Goal: Task Accomplishment & Management: Manage account settings

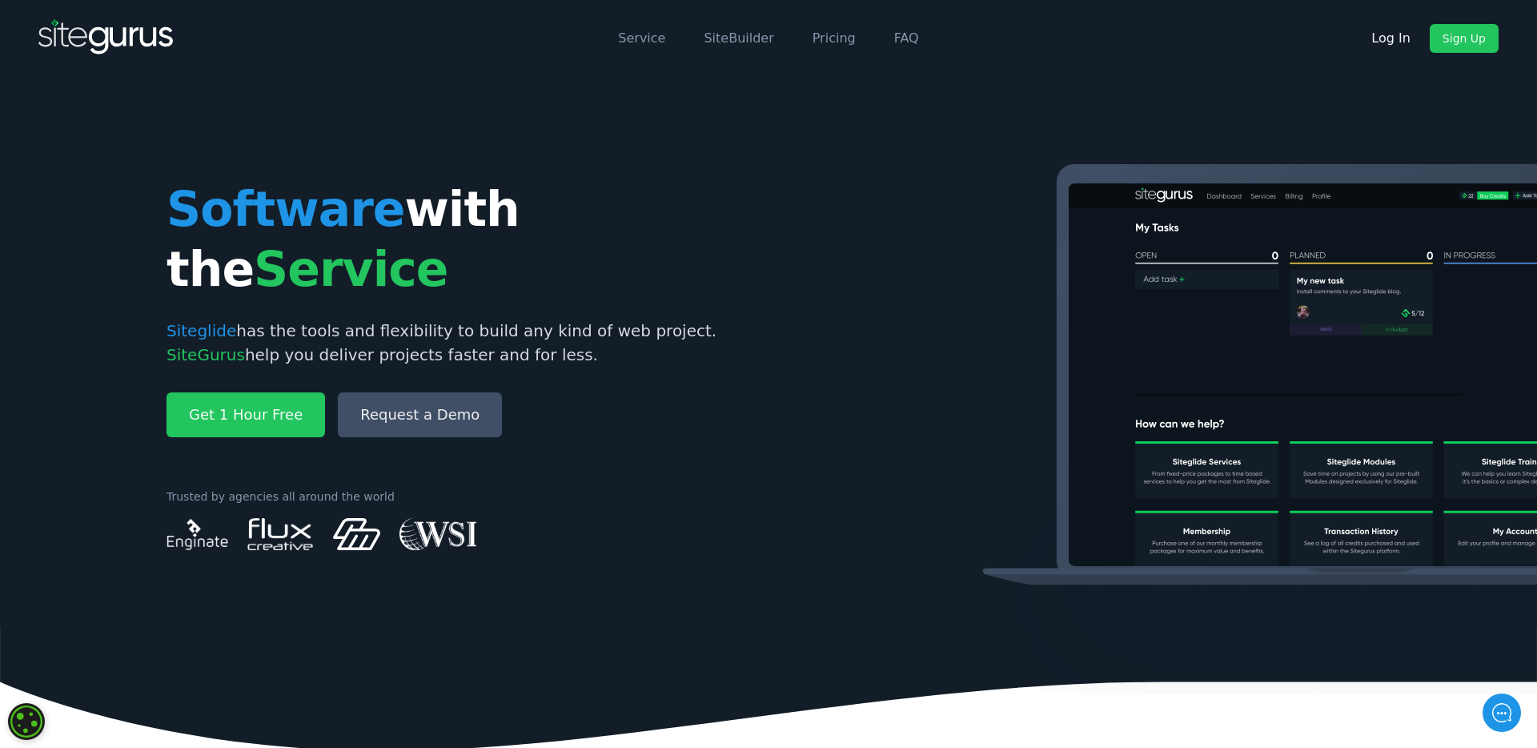
click at [1390, 39] on link "Log In" at bounding box center [1390, 38] width 65 height 29
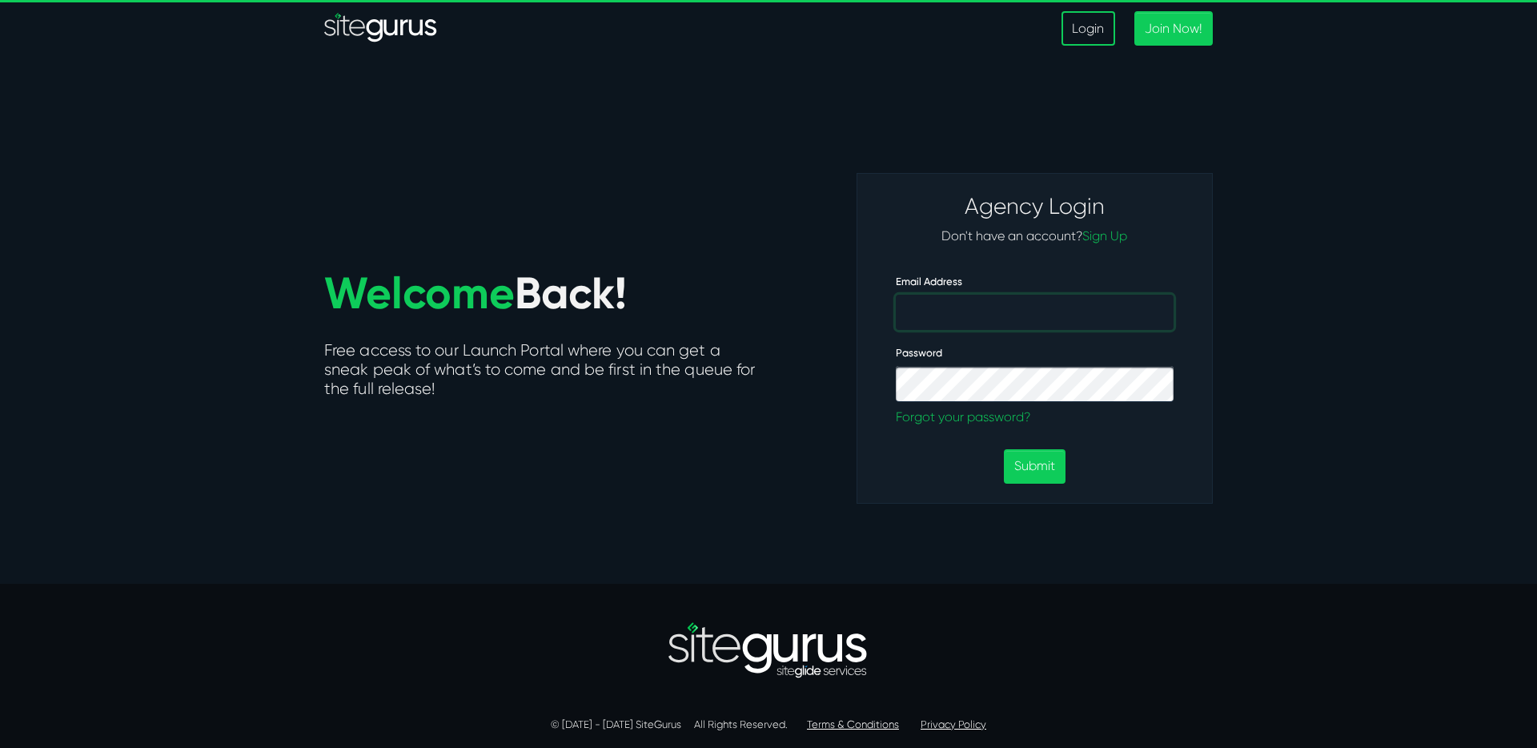
click at [1004, 315] on input "Email Address" at bounding box center [1035, 312] width 278 height 35
click at [997, 318] on input "Email Address" at bounding box center [1035, 312] width 278 height 35
type input "devon@enginateworks.com"
click at [1004, 449] on button "Submit" at bounding box center [1035, 466] width 62 height 34
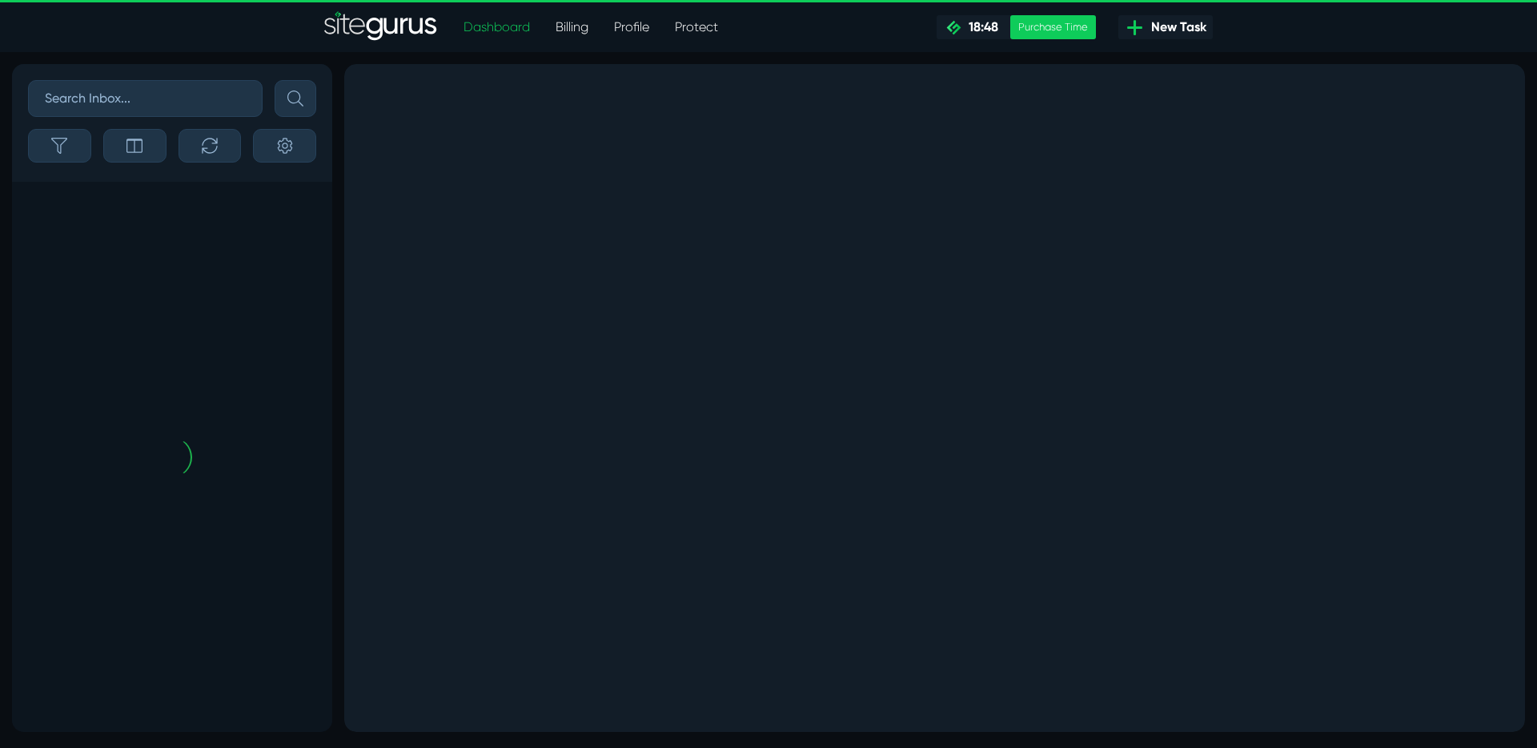
type input "0.95"
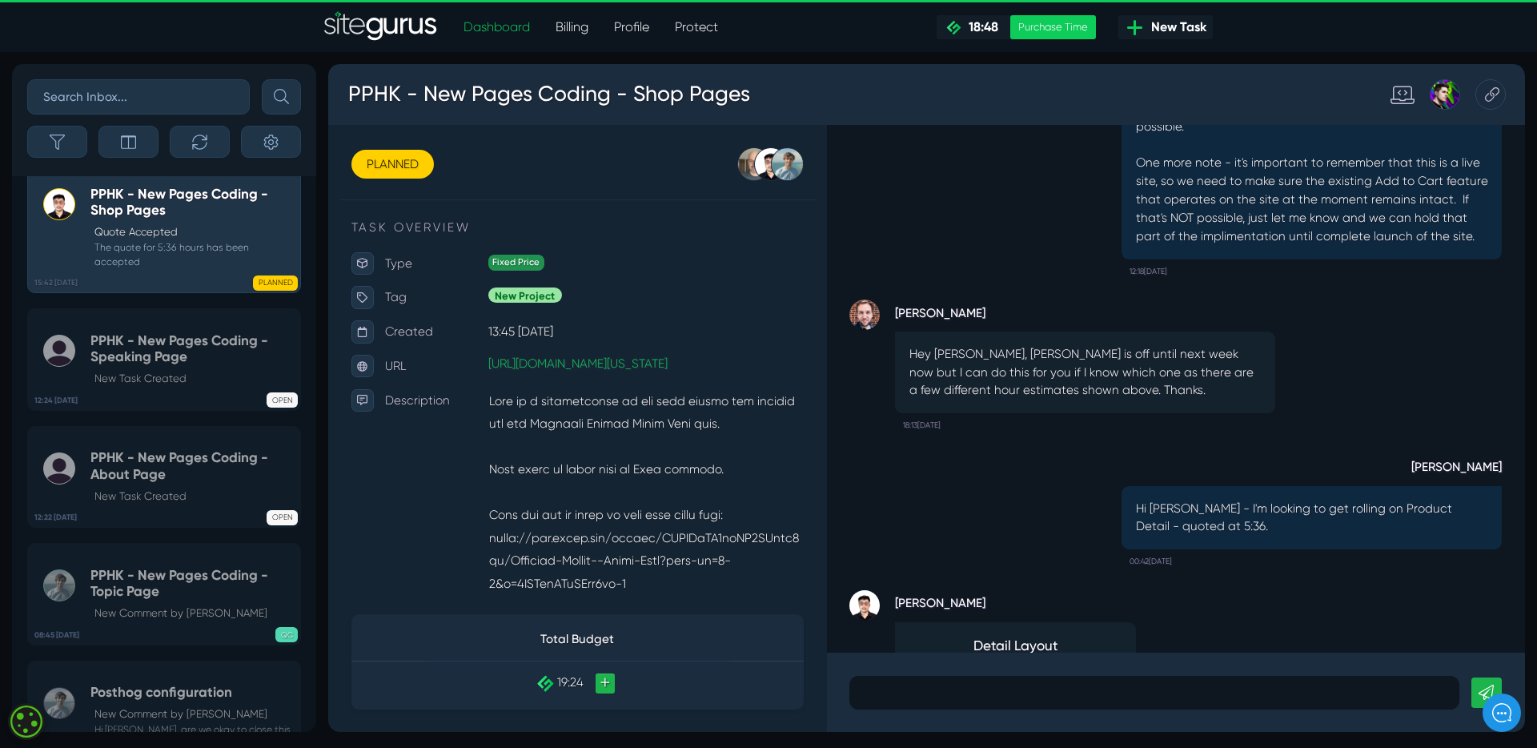
scroll to position [1, 0]
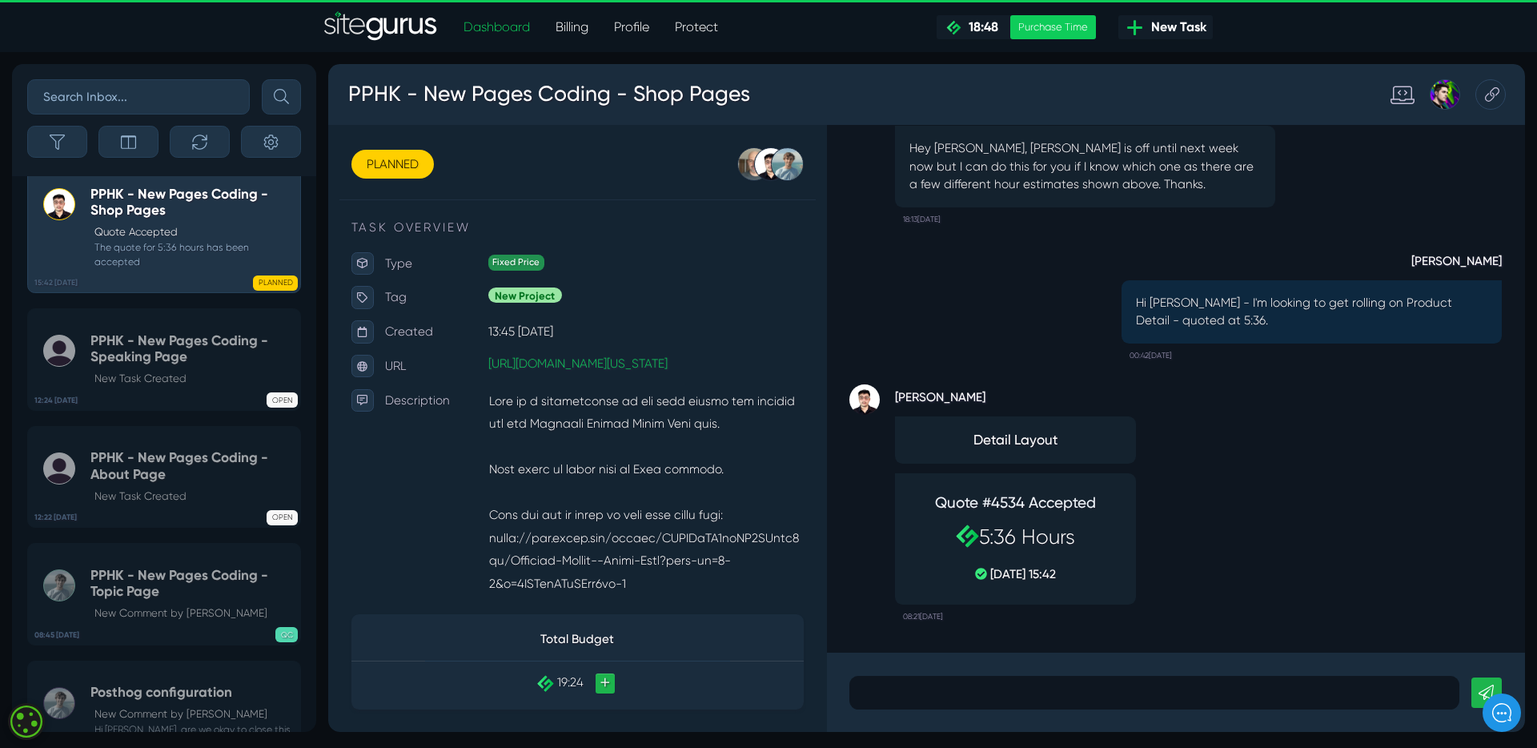
click at [1048, 738] on div at bounding box center [1198, 725] width 642 height 35
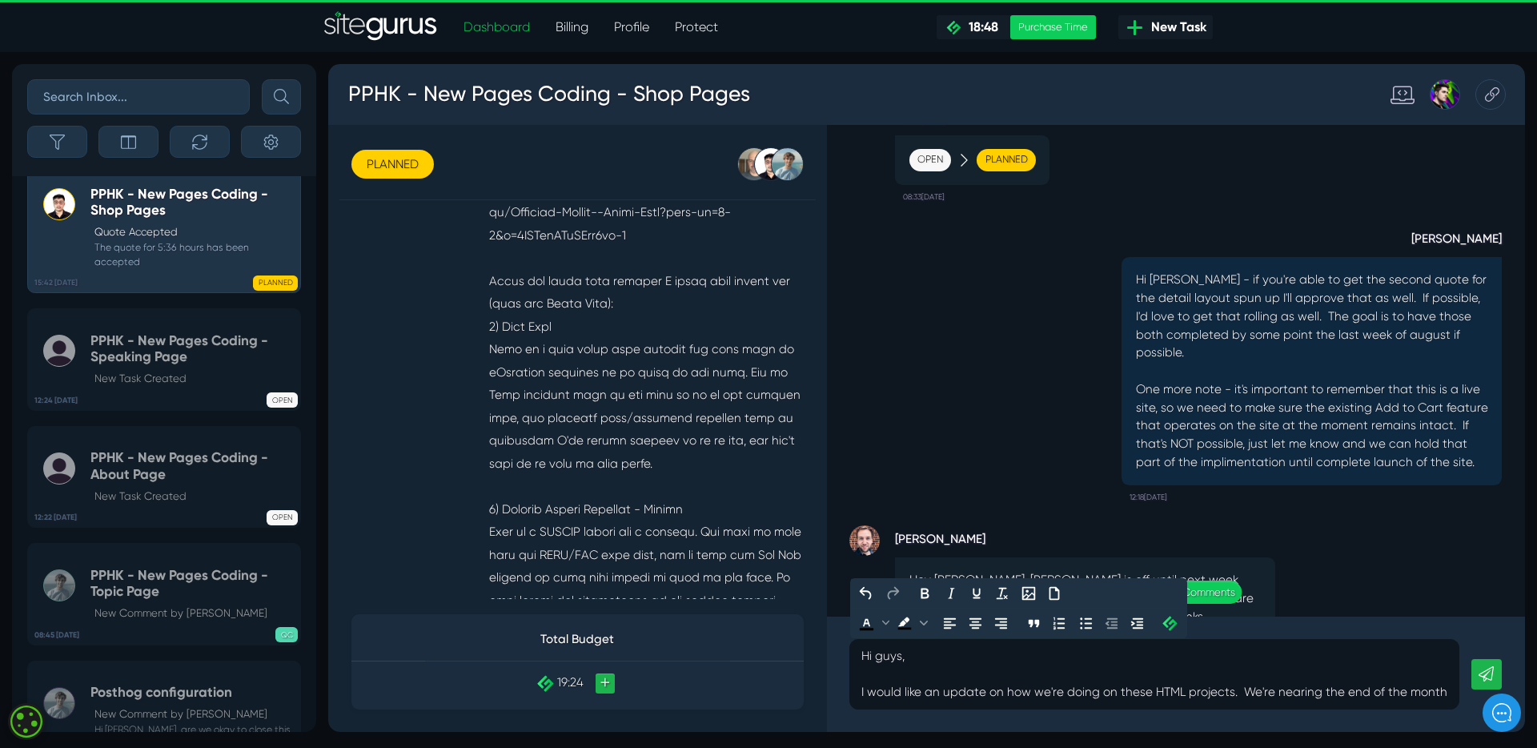
scroll to position [-486, 0]
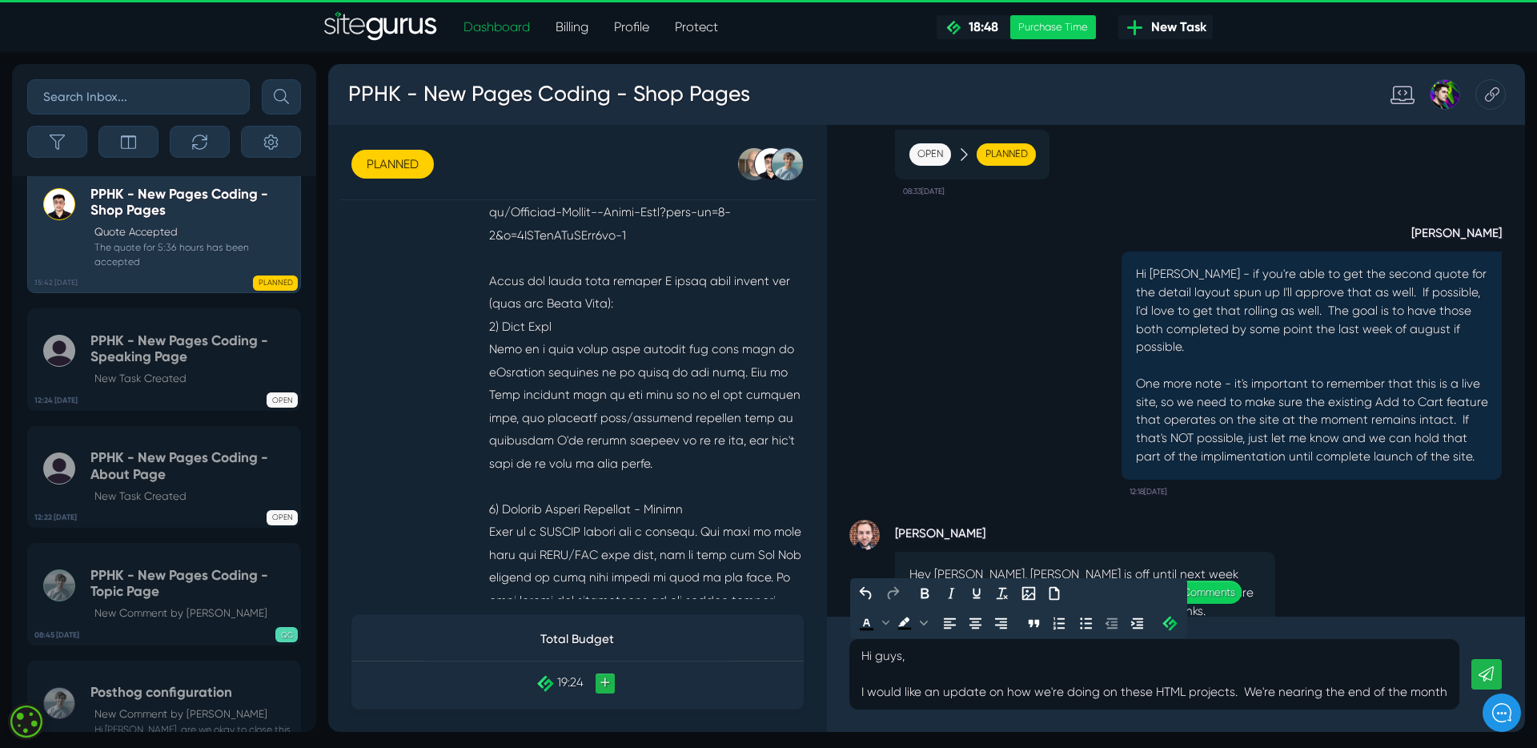
drag, startPoint x: 1394, startPoint y: 725, endPoint x: 1405, endPoint y: 753, distance: 30.2
click at [1405, 753] on div "Hi guys, I would like an update on how we're doing on these HTML projects. We'r…" at bounding box center [1220, 706] width 735 height 122
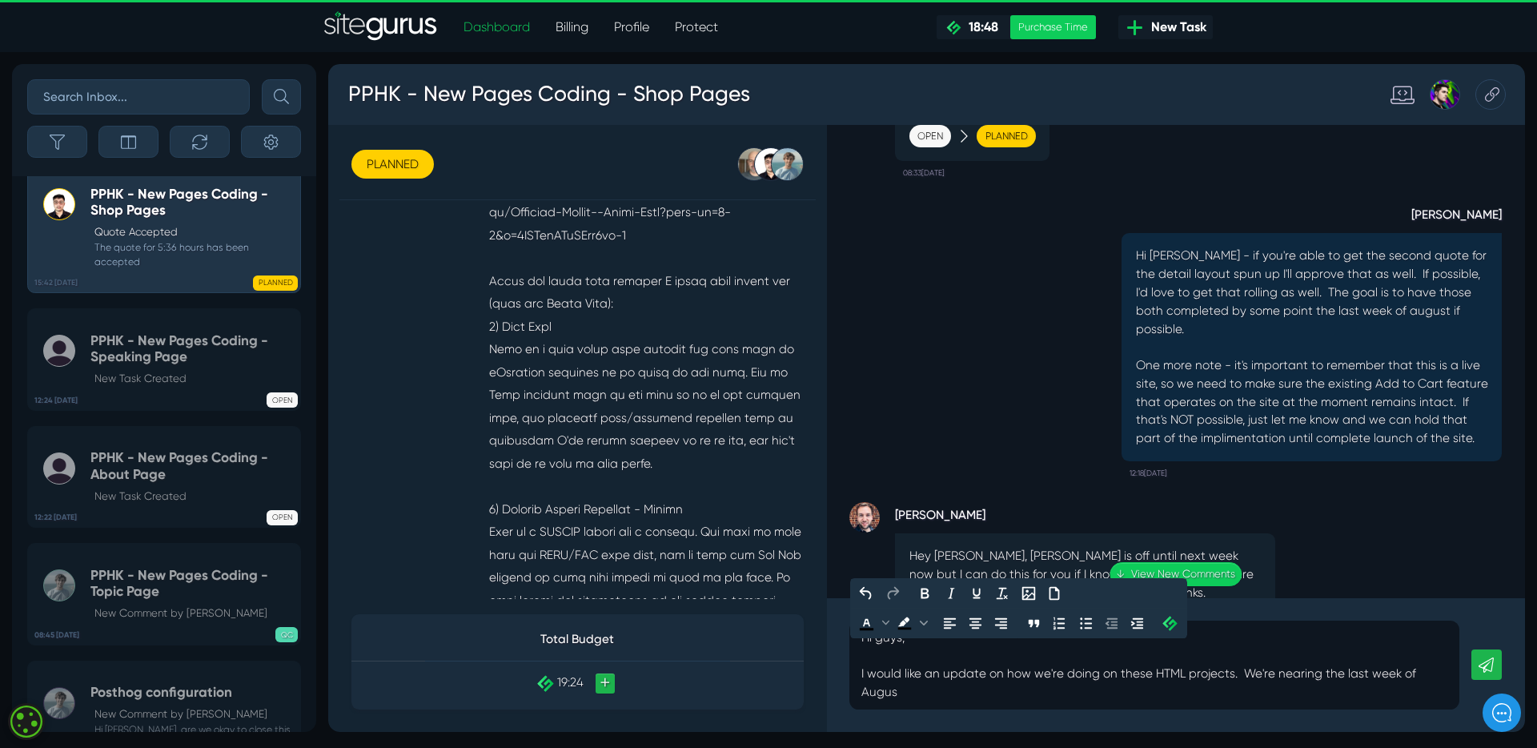
scroll to position [-504, 0]
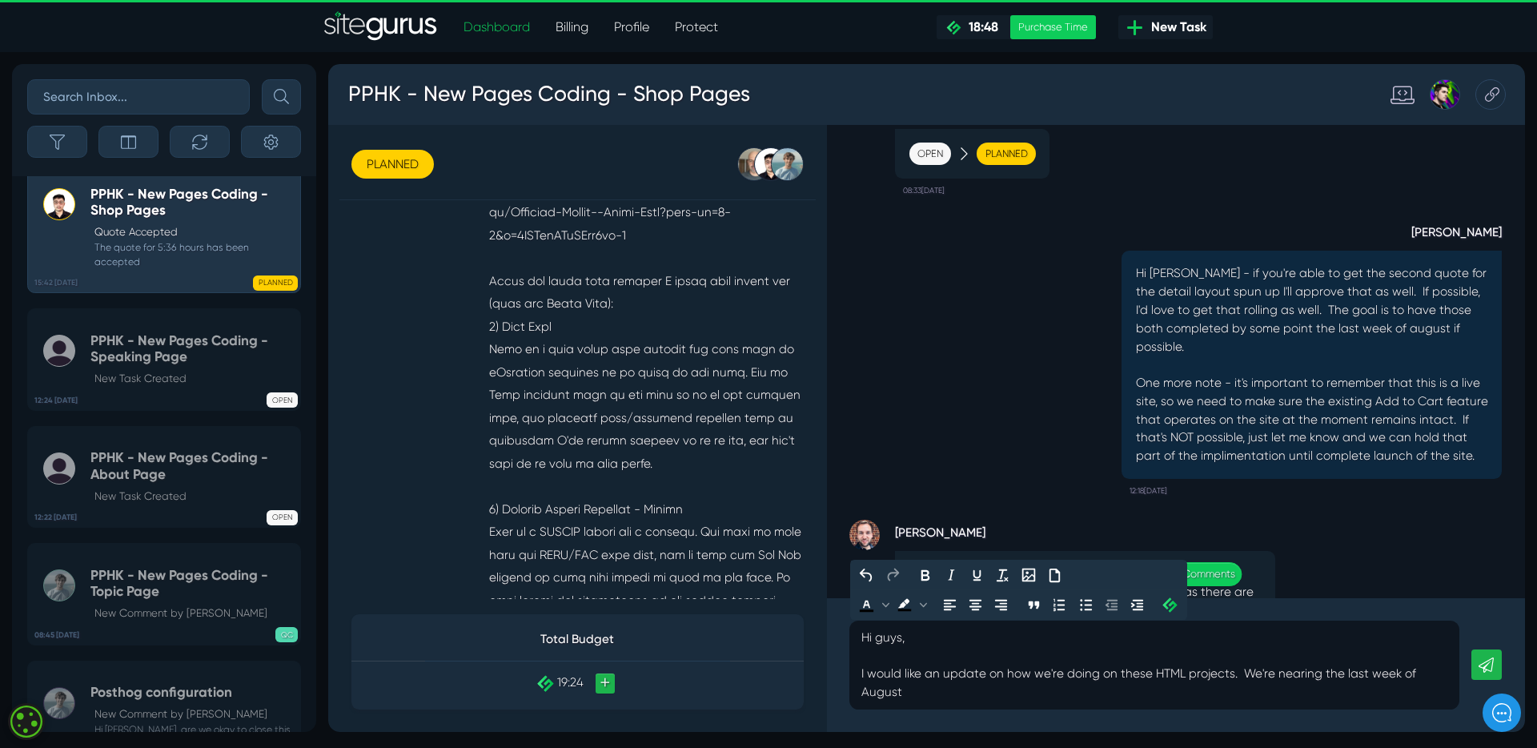
click at [1341, 706] on p "Hi guys, I would like an update on how we're doing on these HTML projects. We'r…" at bounding box center [1198, 696] width 618 height 77
click at [920, 729] on p "Hi guys, I would like an update on how we're doing on these HTML projects. We'r…" at bounding box center [1198, 696] width 618 height 77
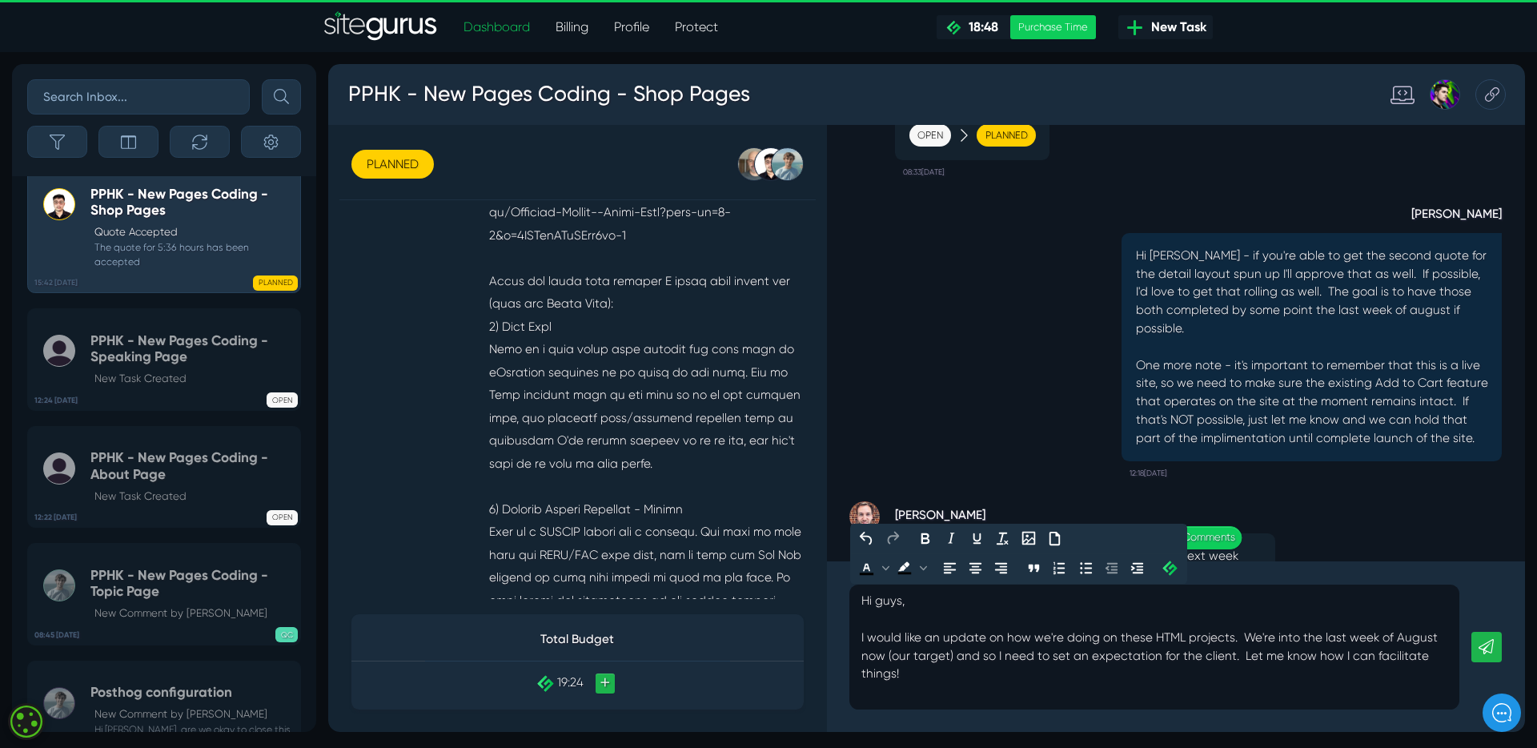
scroll to position [-543, 0]
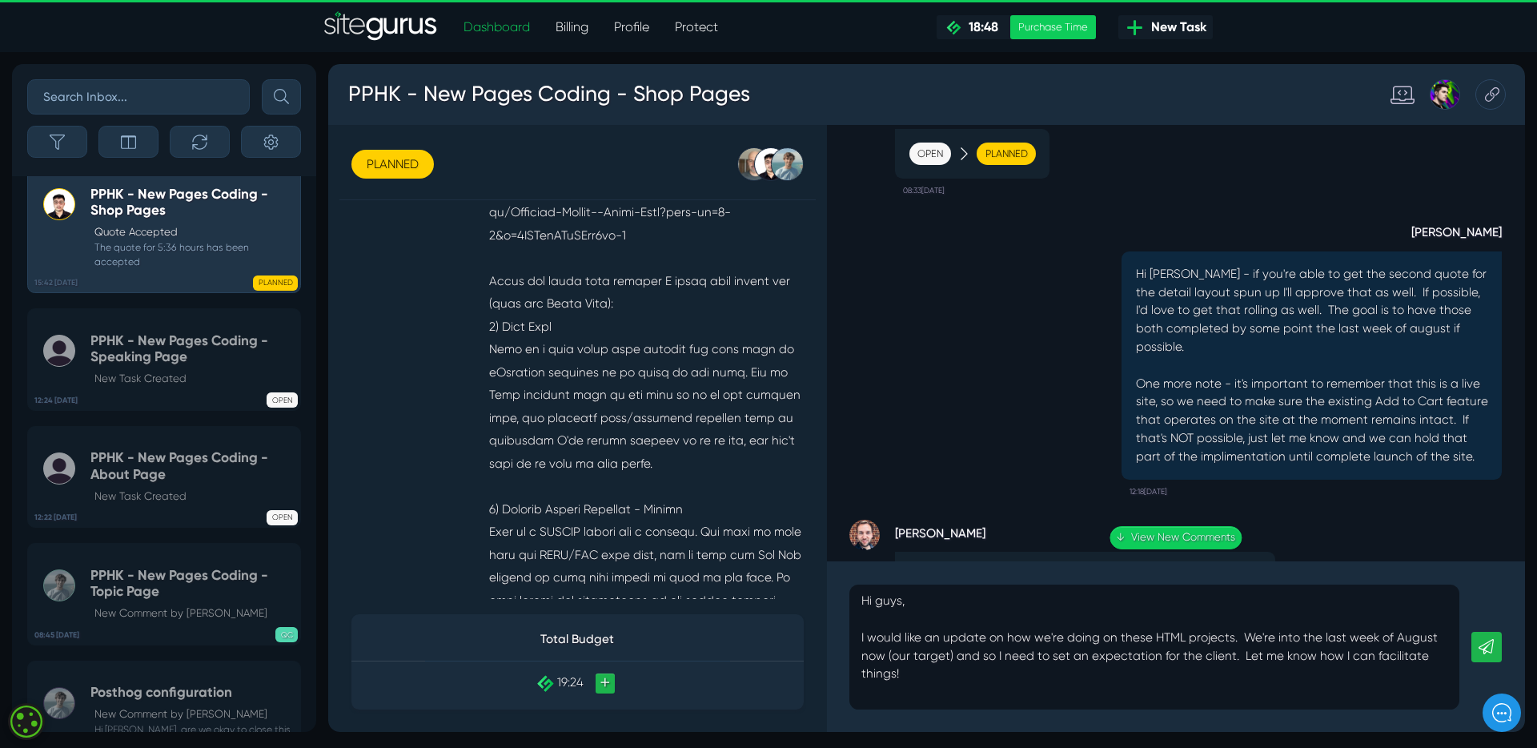
click at [1549, 676] on icon at bounding box center [1547, 677] width 16 height 16
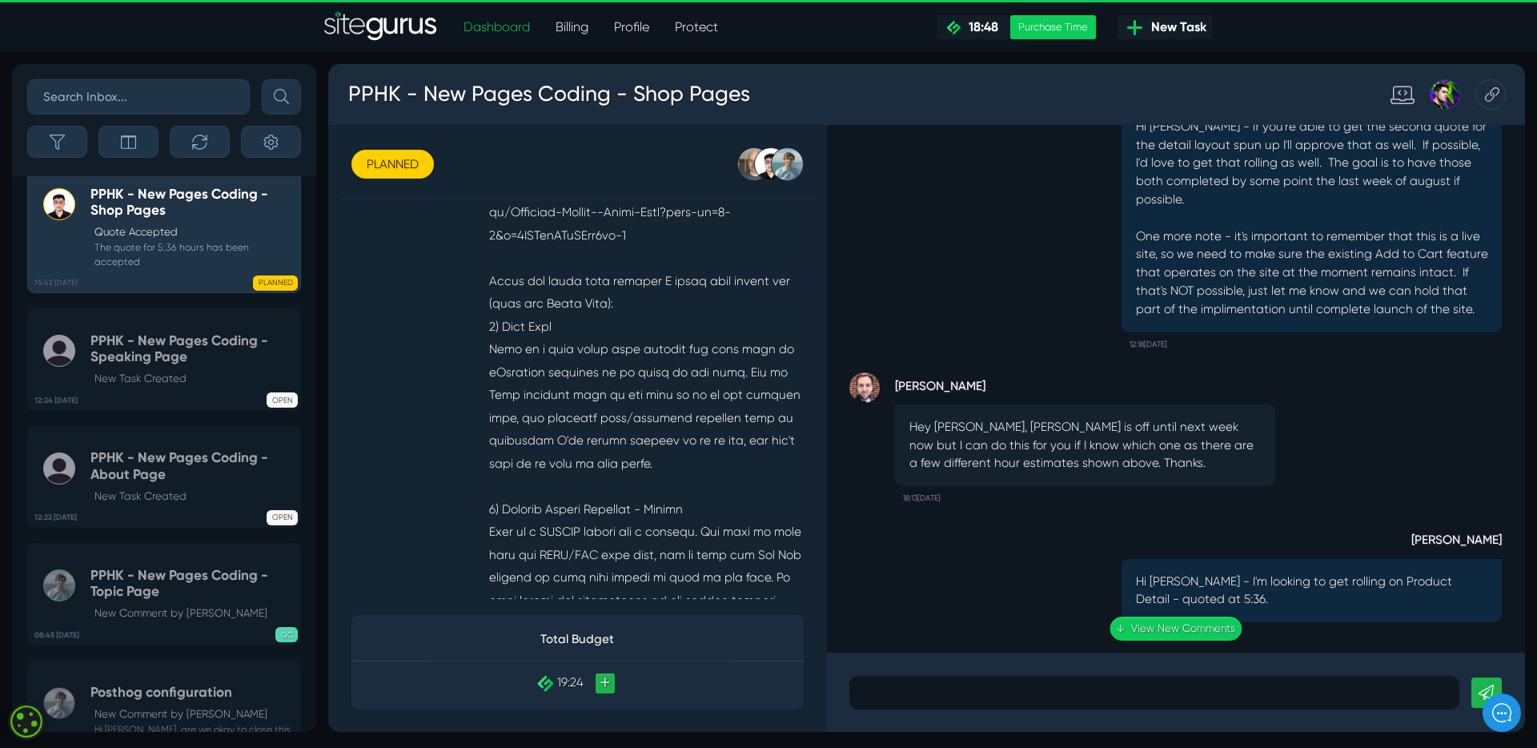
scroll to position [1, 0]
